Goal: Check status

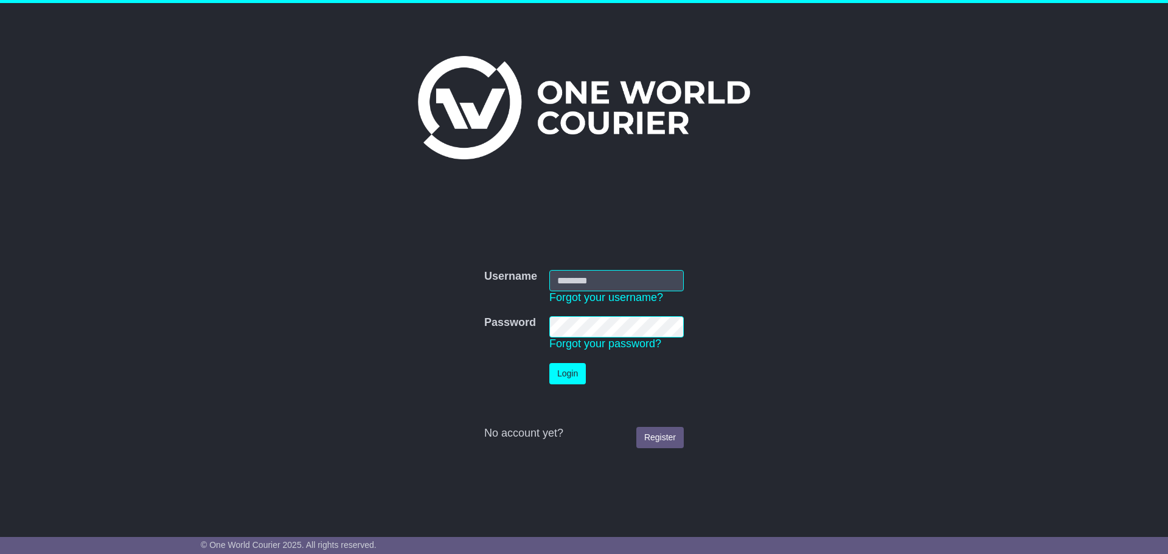
type input "**********"
click at [577, 376] on button "Login" at bounding box center [567, 373] width 36 height 21
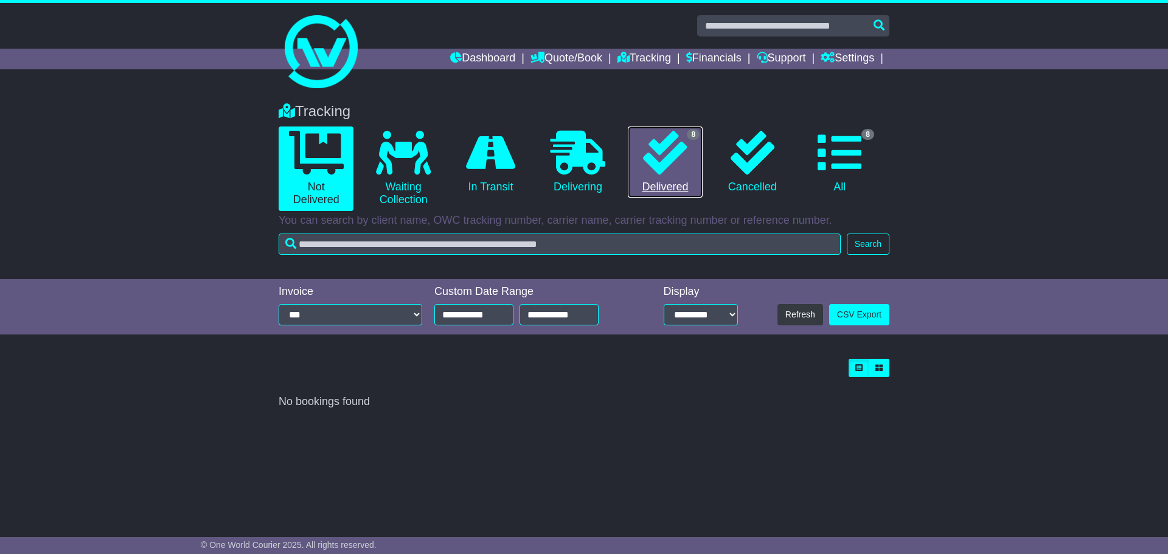
click at [673, 176] on link "8 Delivered" at bounding box center [665, 163] width 75 height 72
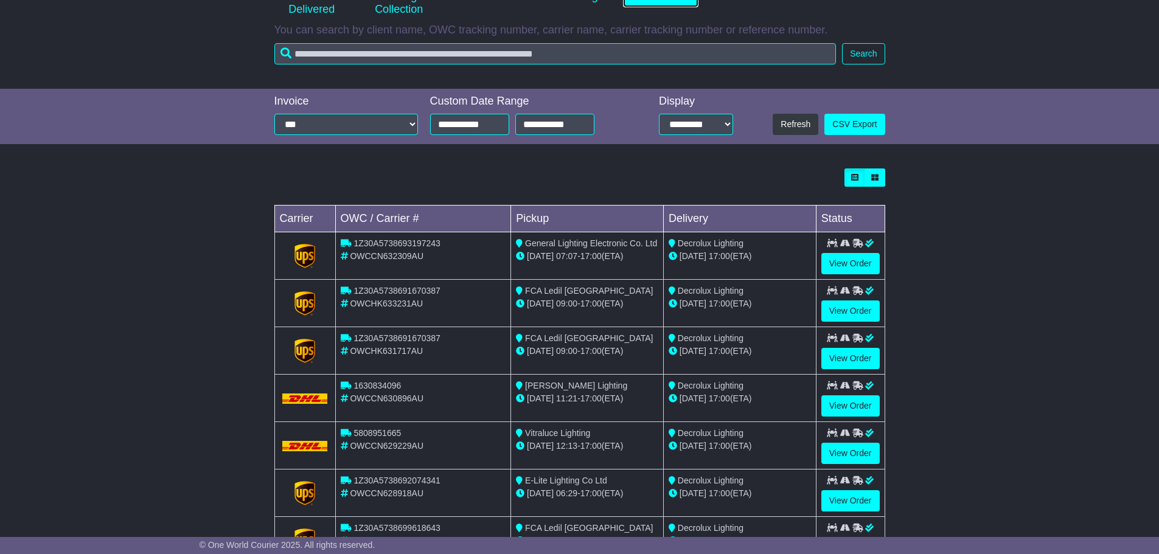
scroll to position [243, 0]
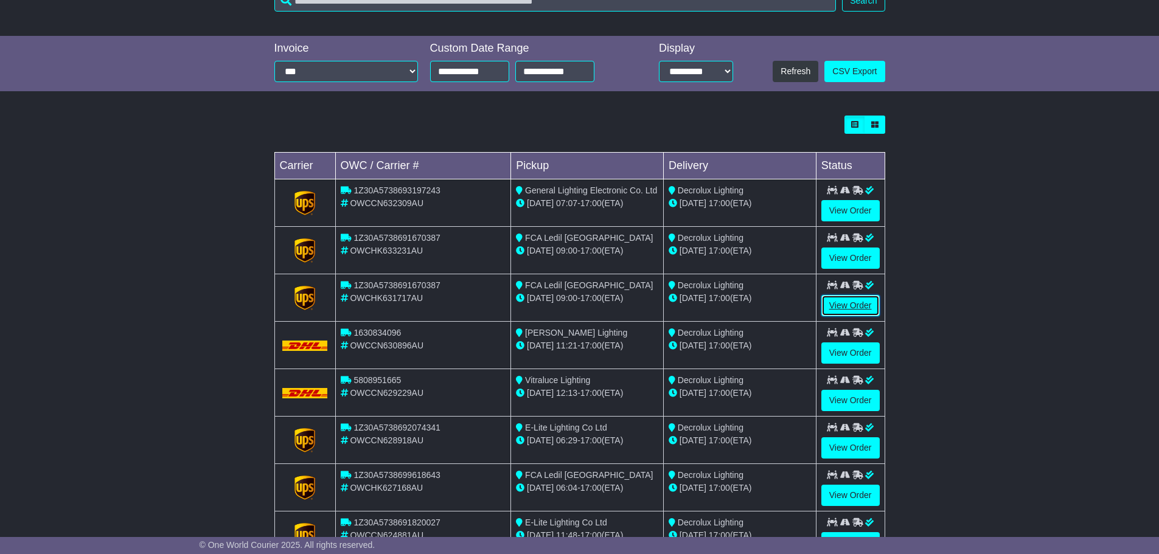
click at [860, 303] on link "View Order" at bounding box center [850, 305] width 58 height 21
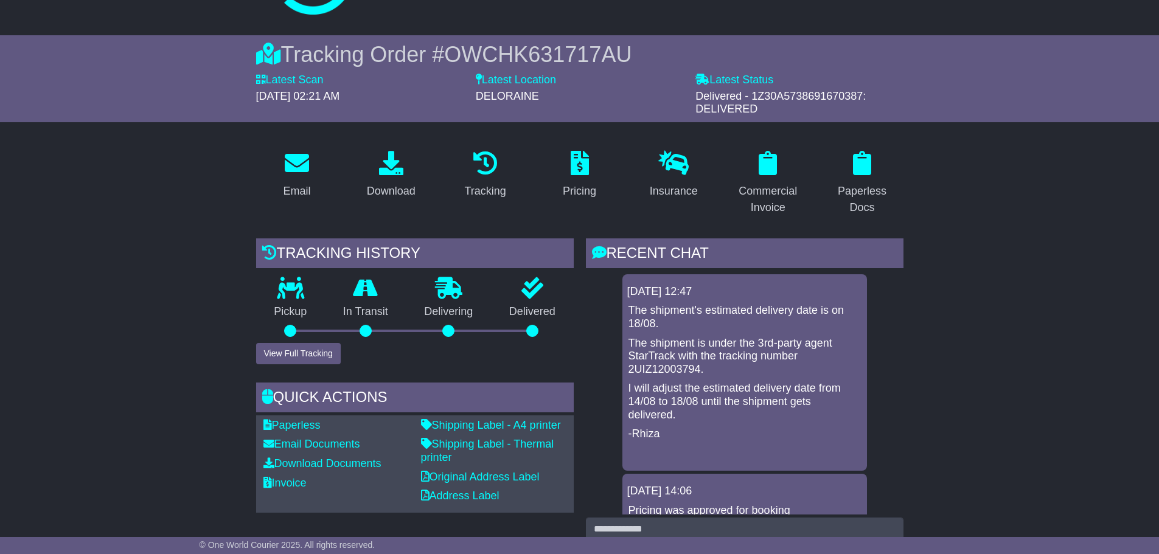
scroll to position [365, 0]
